Goal: Find contact information: Obtain details needed to contact an individual or organization

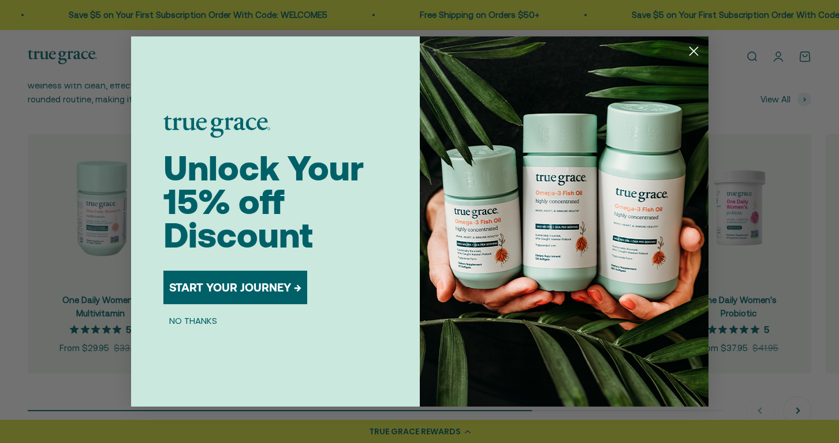
scroll to position [1174, 0]
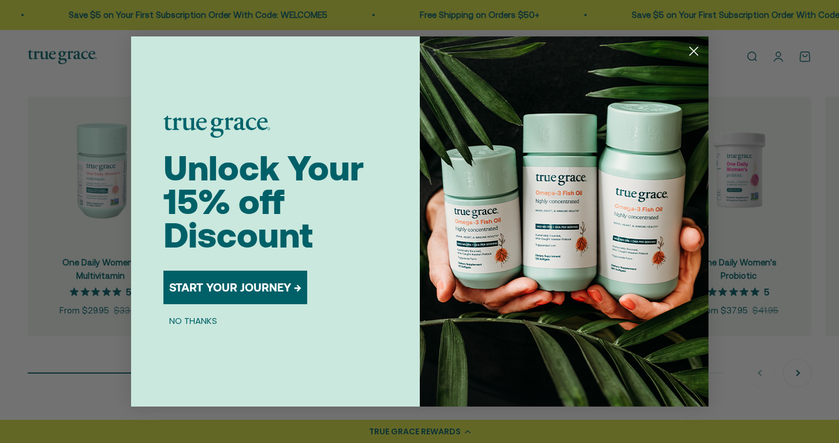
click at [691, 49] on circle "Close dialog" at bounding box center [693, 51] width 19 height 19
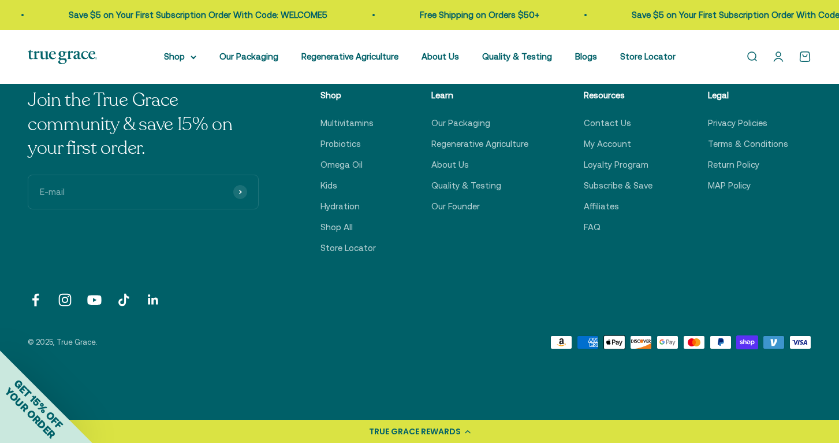
scroll to position [3940, 0]
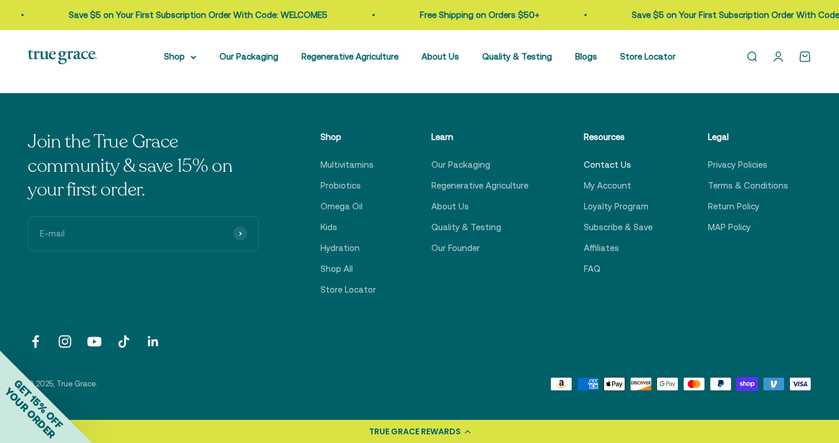
click at [605, 163] on link "Contact Us" at bounding box center [607, 165] width 47 height 14
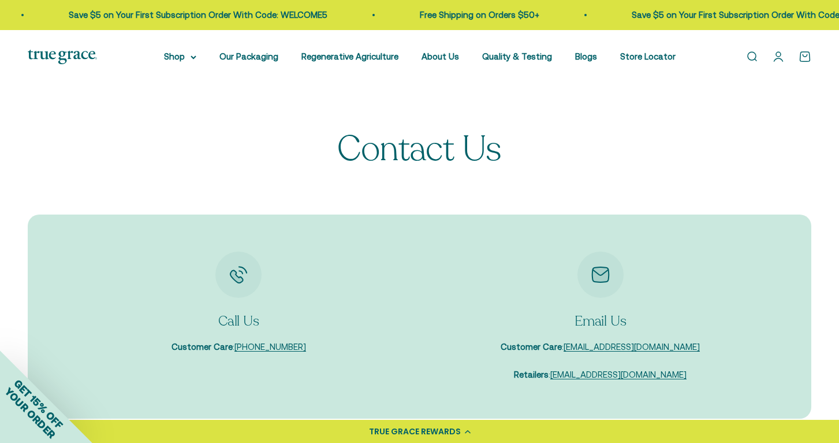
click at [80, 49] on div "Open navigation menu Open search Shop Multivitamins Women's Multivitamin Women'…" at bounding box center [419, 57] width 839 height 54
